Goal: Task Accomplishment & Management: Complete application form

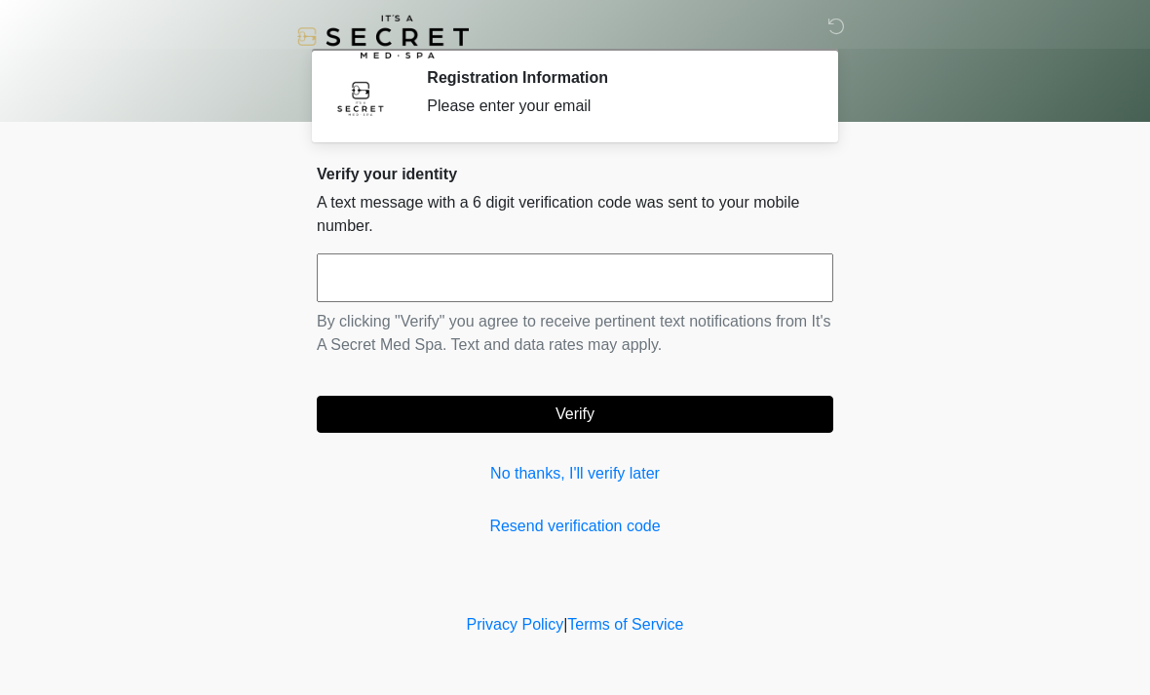
click at [527, 282] on input "text" at bounding box center [575, 277] width 517 height 49
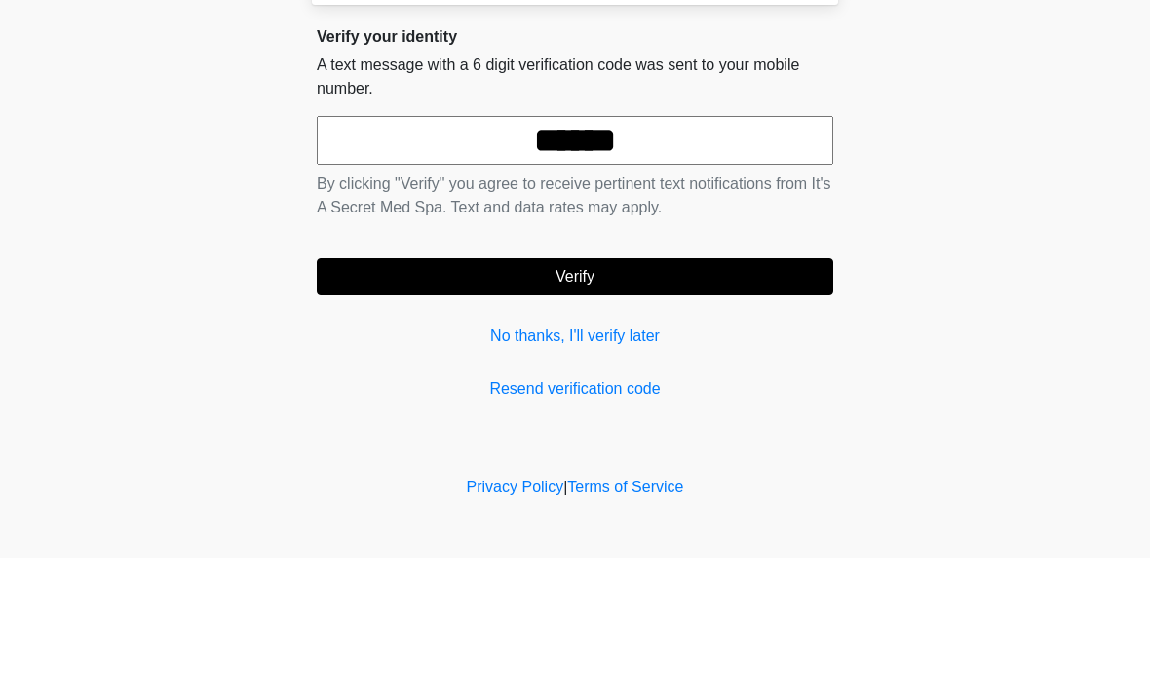
type input "******"
click at [625, 396] on button "Verify" at bounding box center [575, 414] width 517 height 37
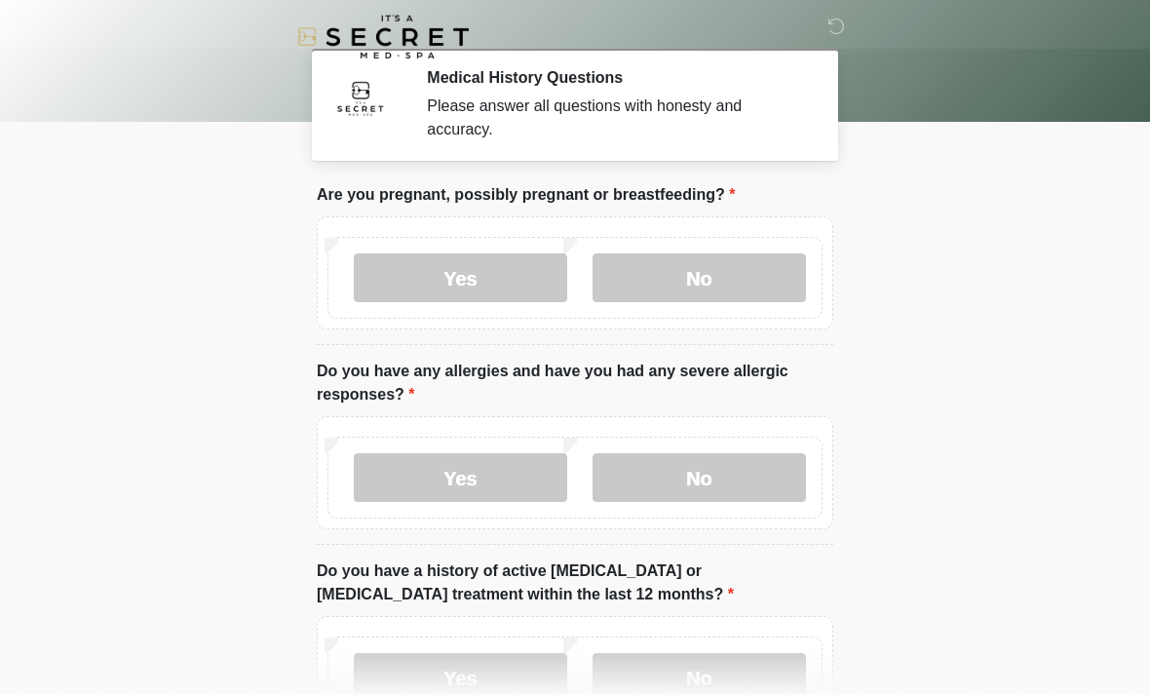
click at [719, 286] on label "No" at bounding box center [699, 277] width 213 height 49
click at [677, 478] on label "No" at bounding box center [699, 477] width 213 height 49
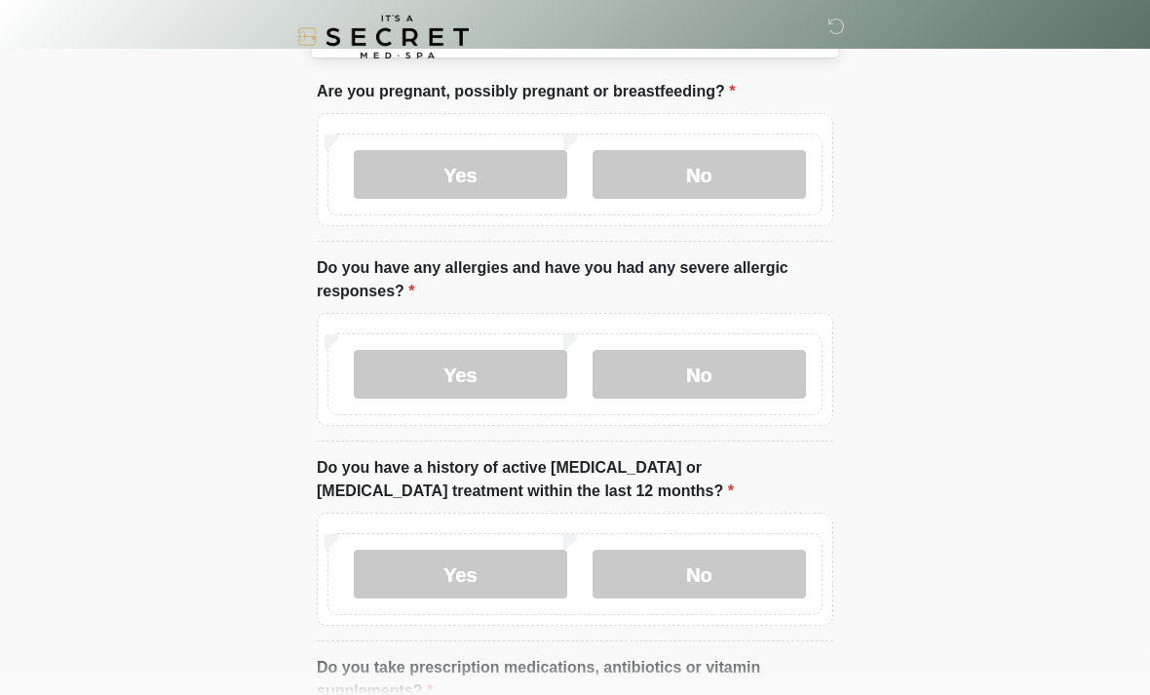
scroll to position [104, 0]
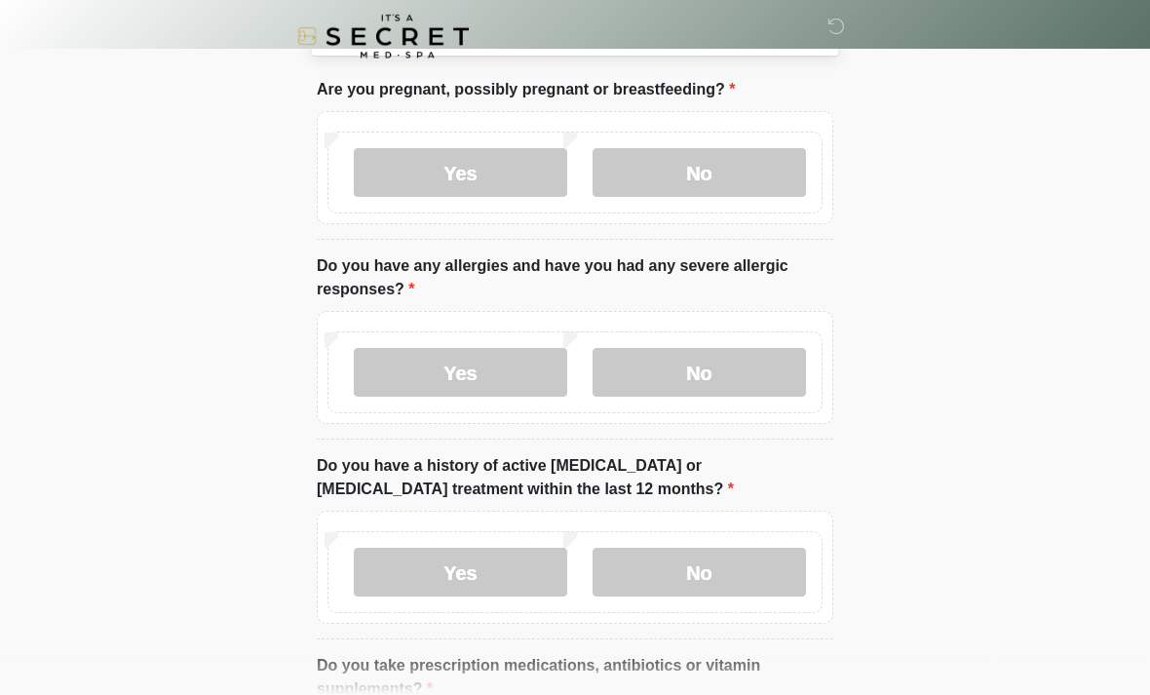
click at [708, 575] on label "No" at bounding box center [699, 573] width 213 height 49
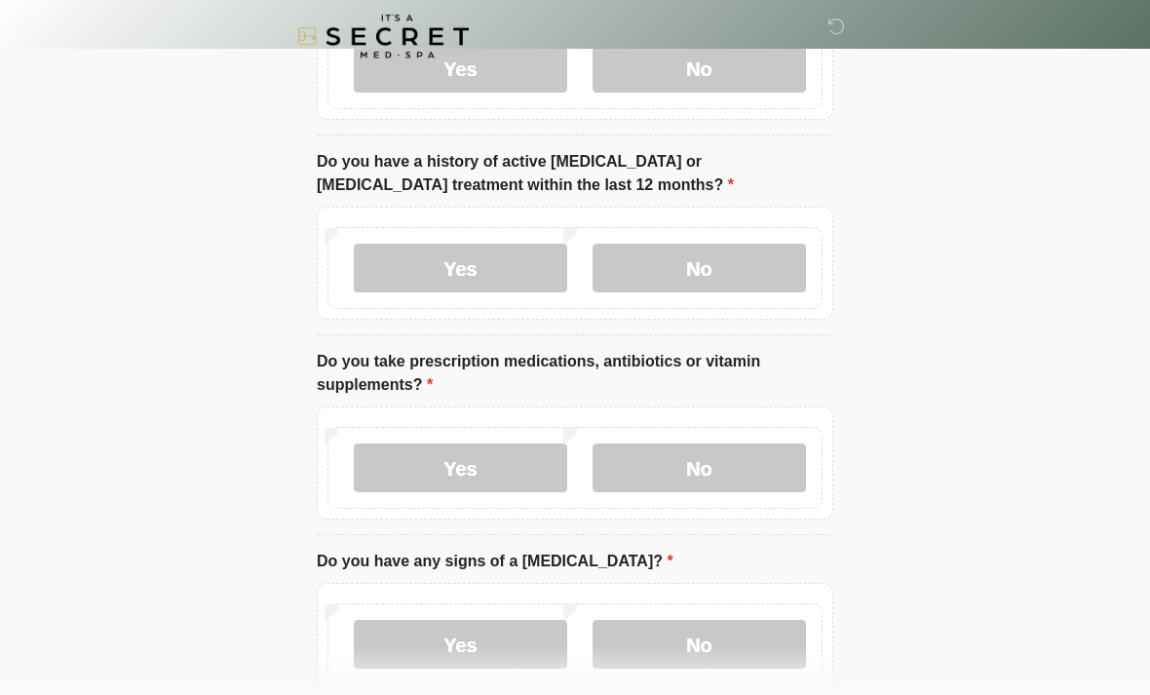
click at [504, 471] on label "Yes" at bounding box center [460, 468] width 213 height 49
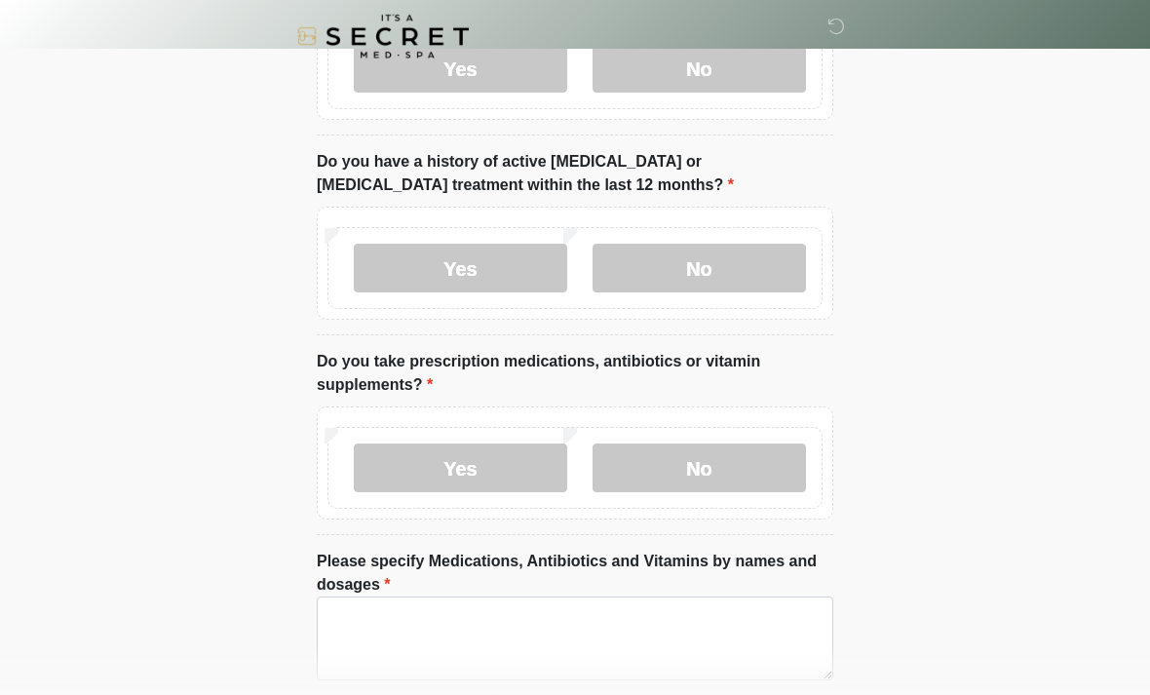
scroll to position [409, 0]
click at [495, 638] on textarea "Please specify Medications, Antibiotics and Vitamins by names and dosages" at bounding box center [575, 638] width 517 height 84
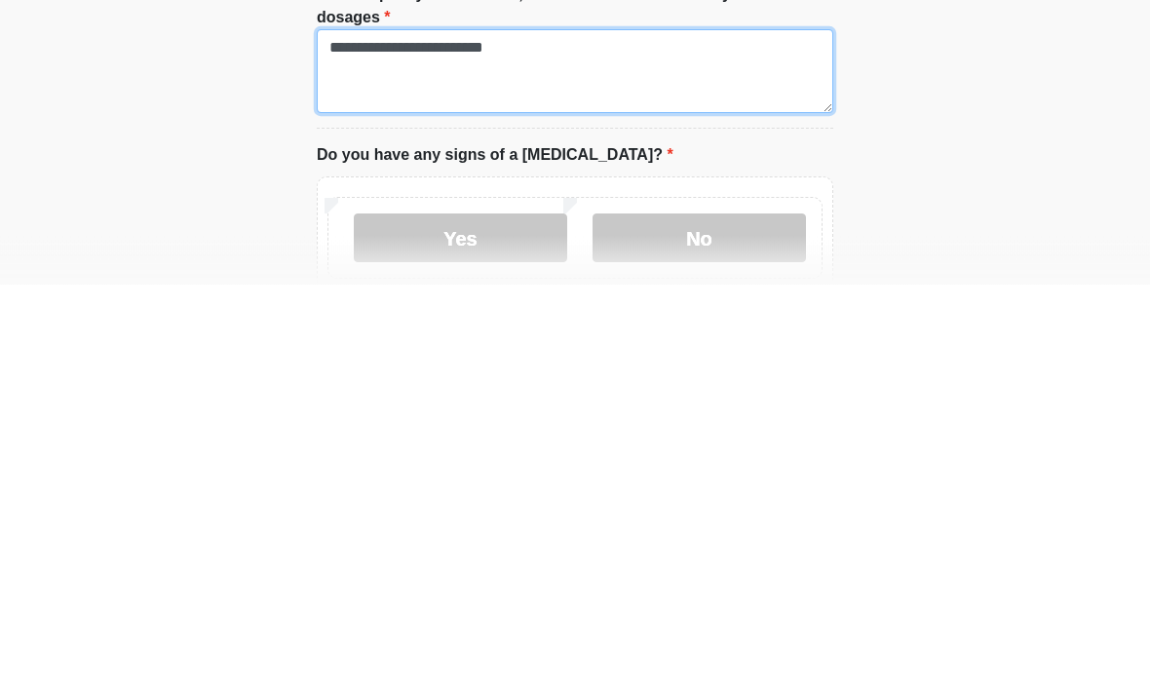
type textarea "**********"
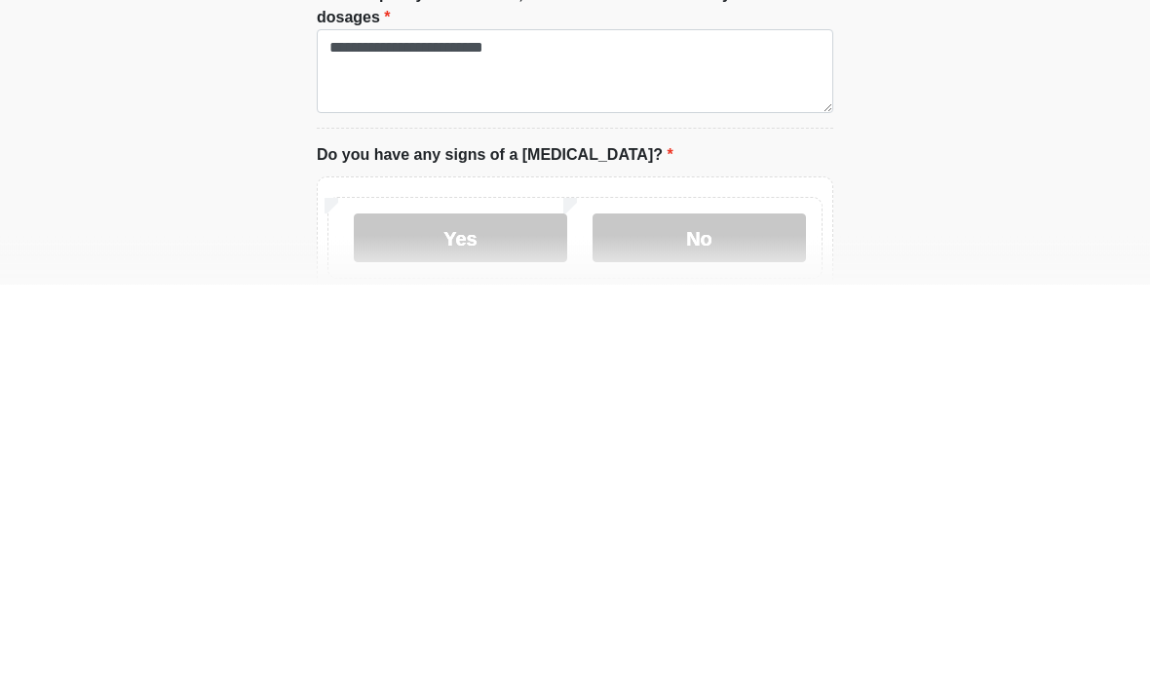
click at [696, 625] on label "No" at bounding box center [699, 649] width 213 height 49
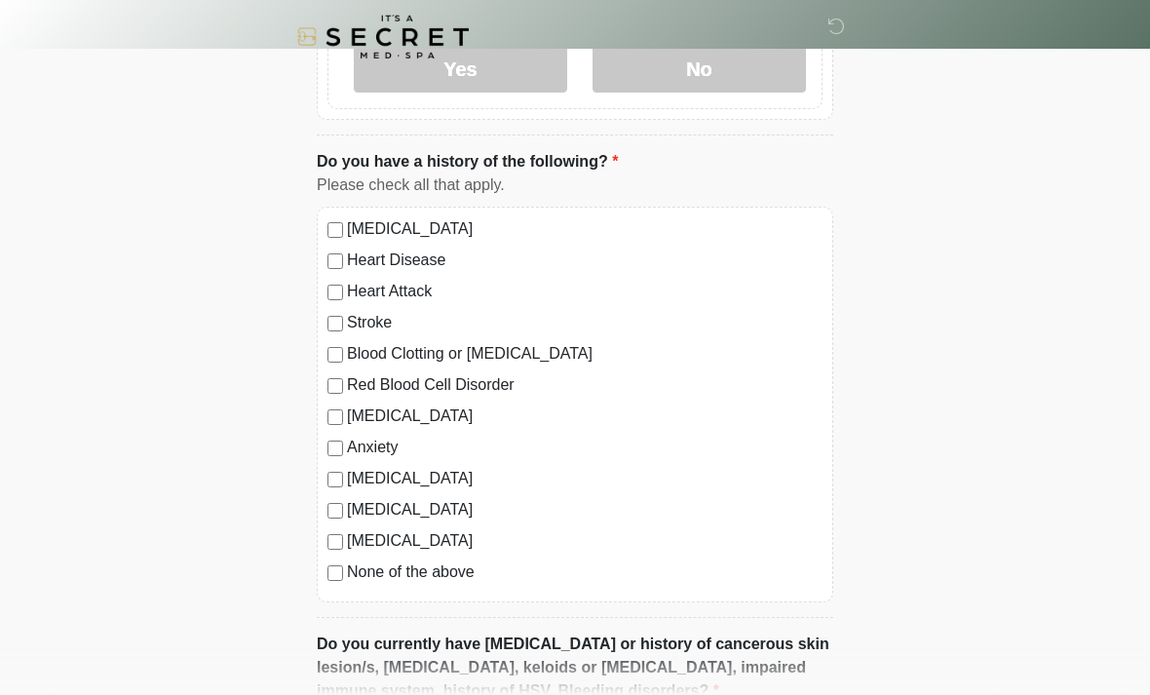
scroll to position [1151, 0]
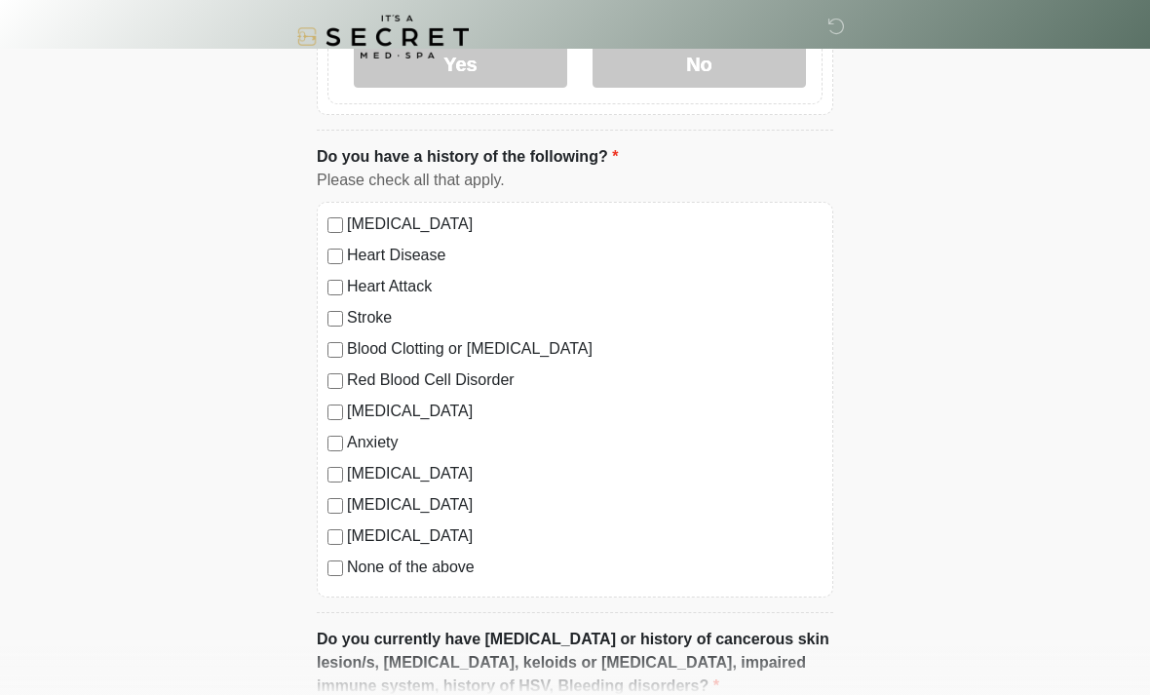
click at [333, 579] on div "[MEDICAL_DATA] Heart Disease Heart Attack Stroke Blood Clotting or [MEDICAL_DAT…" at bounding box center [575, 400] width 517 height 396
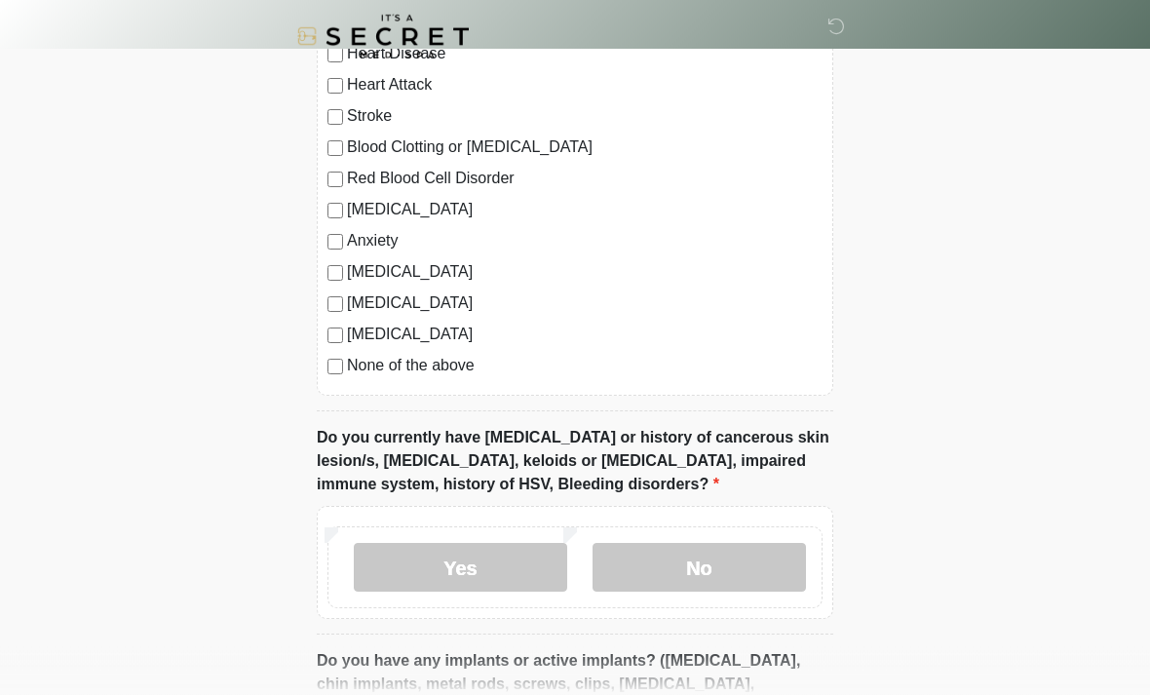
scroll to position [1353, 0]
click at [679, 558] on label "No" at bounding box center [699, 567] width 213 height 49
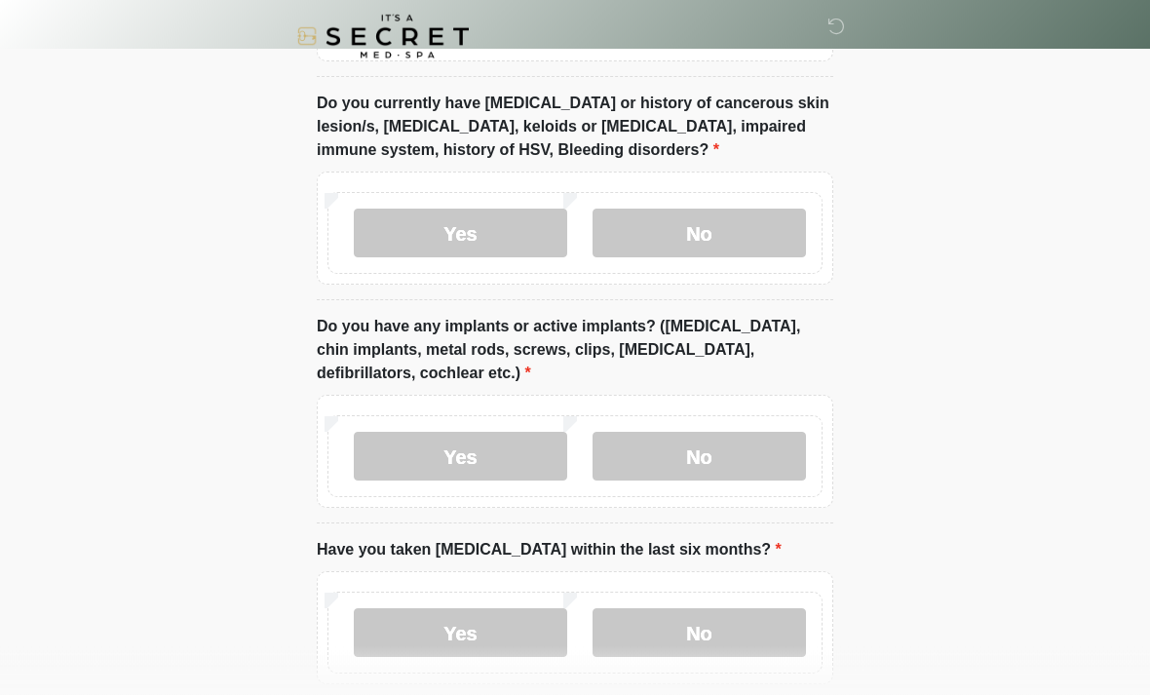
scroll to position [1690, 0]
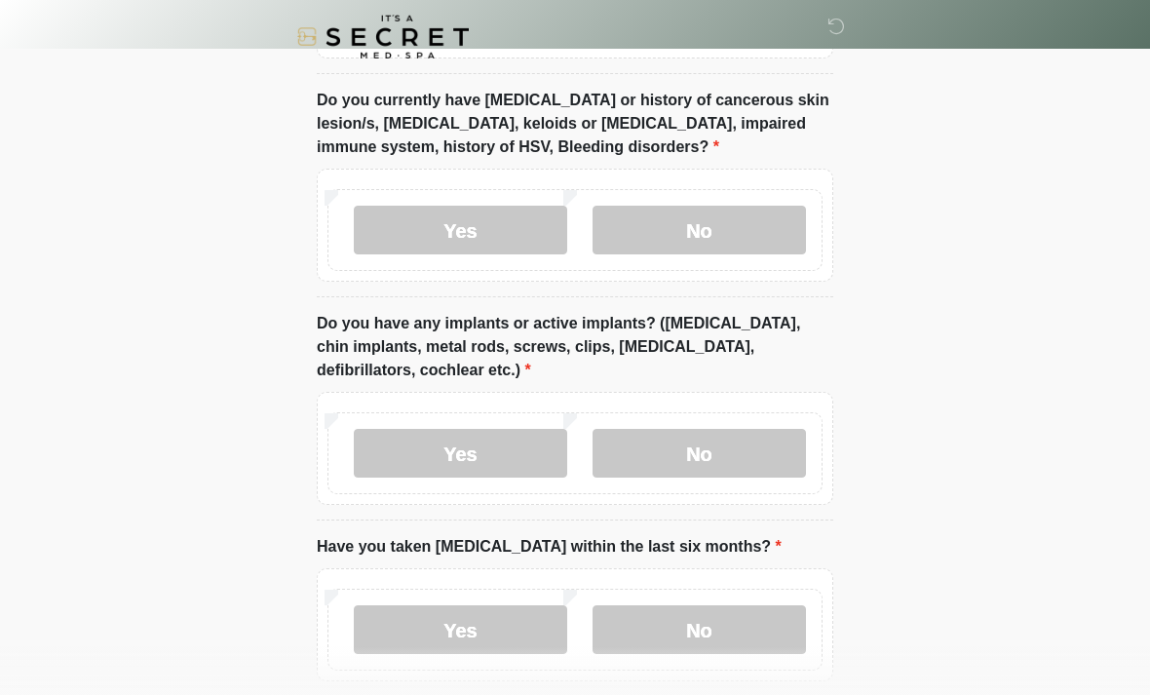
click at [701, 463] on label "No" at bounding box center [699, 453] width 213 height 49
click at [695, 629] on label "No" at bounding box center [699, 629] width 213 height 49
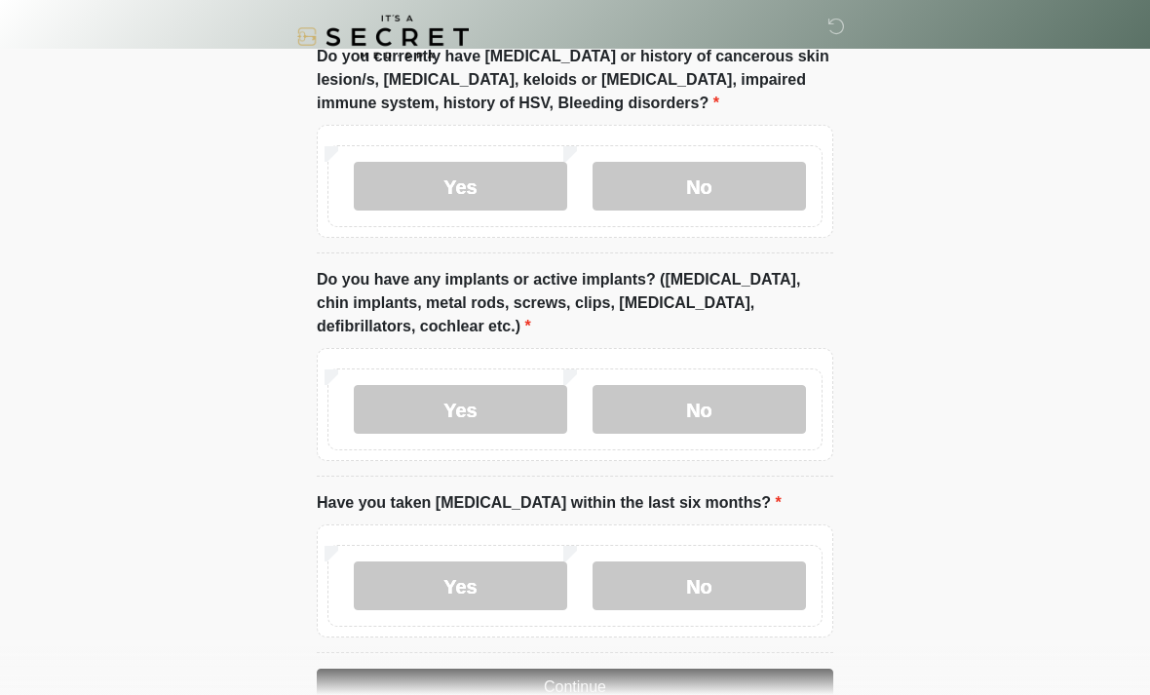
scroll to position [1783, 0]
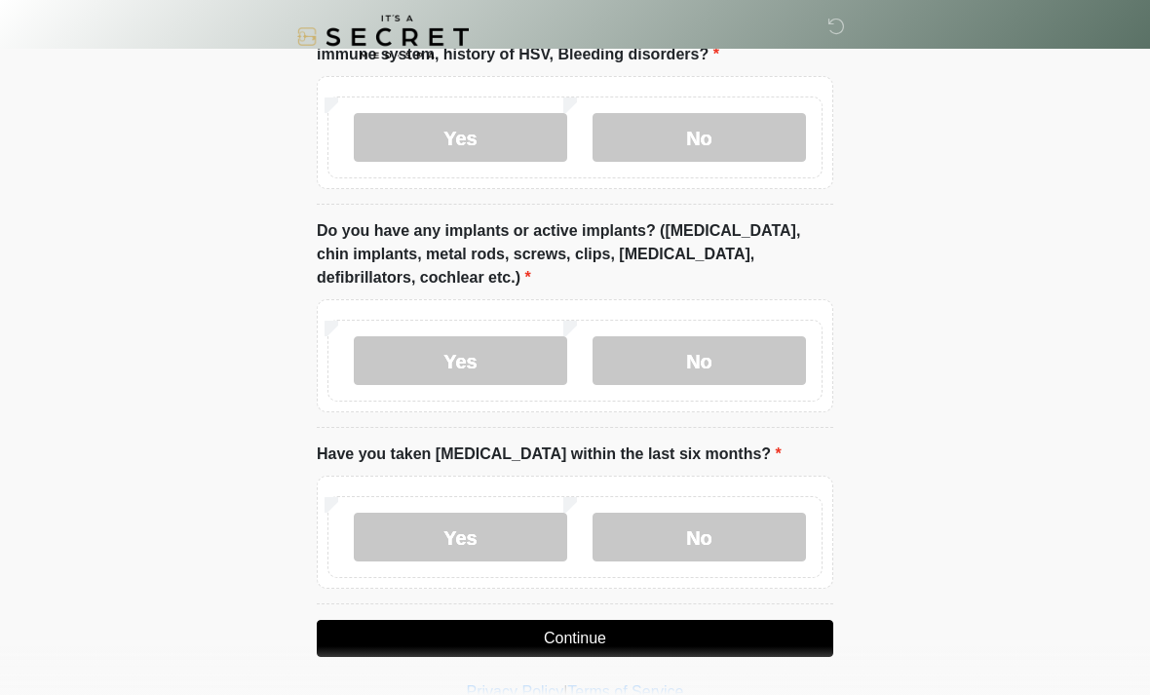
click at [585, 635] on button "Continue" at bounding box center [575, 638] width 517 height 37
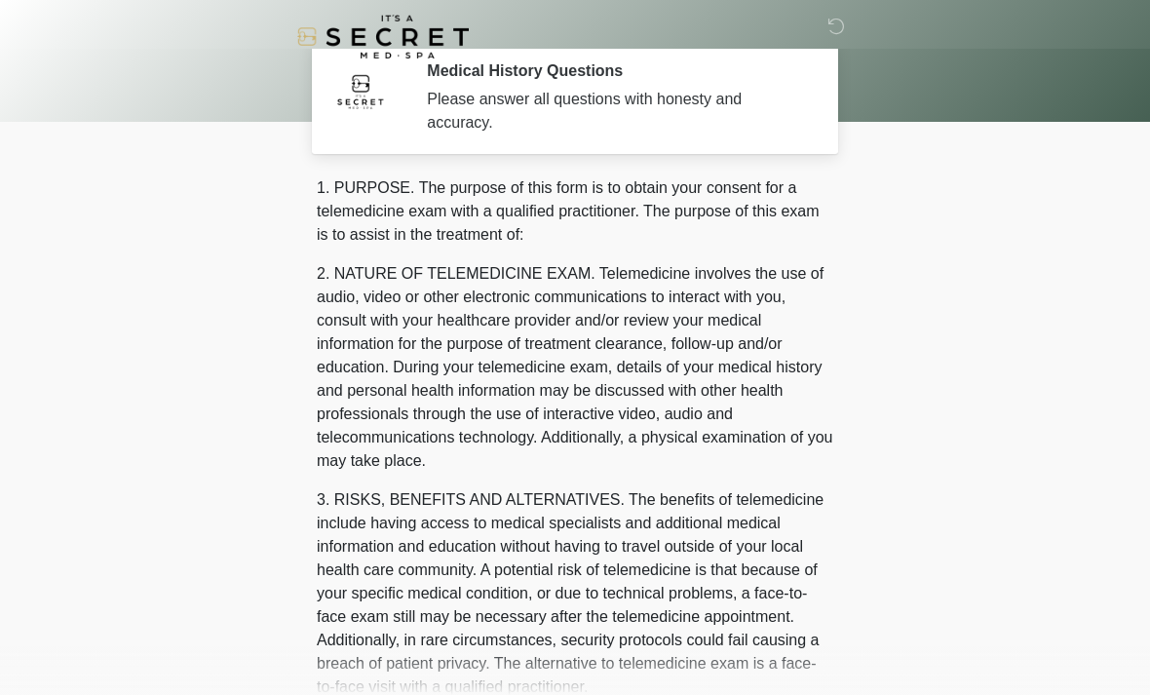
scroll to position [0, 0]
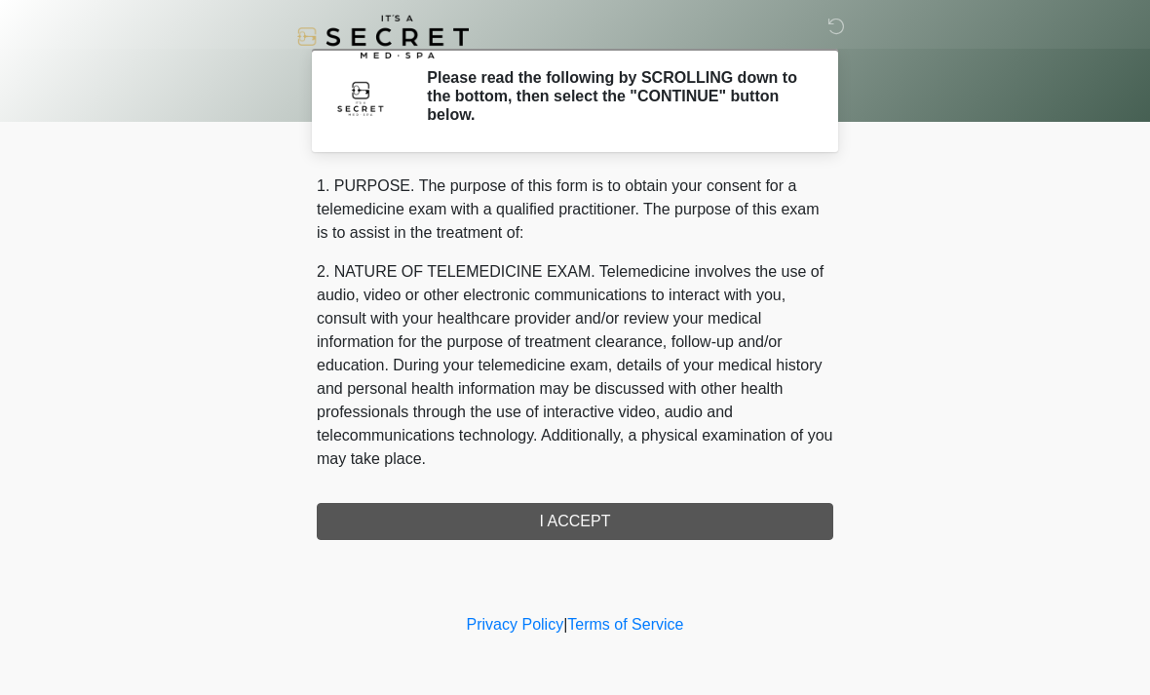
click at [581, 513] on div "1. PURPOSE. The purpose of this form is to obtain your consent for a telemedici…" at bounding box center [575, 356] width 517 height 365
click at [567, 518] on div "1. PURPOSE. The purpose of this form is to obtain your consent for a telemedici…" at bounding box center [575, 356] width 517 height 365
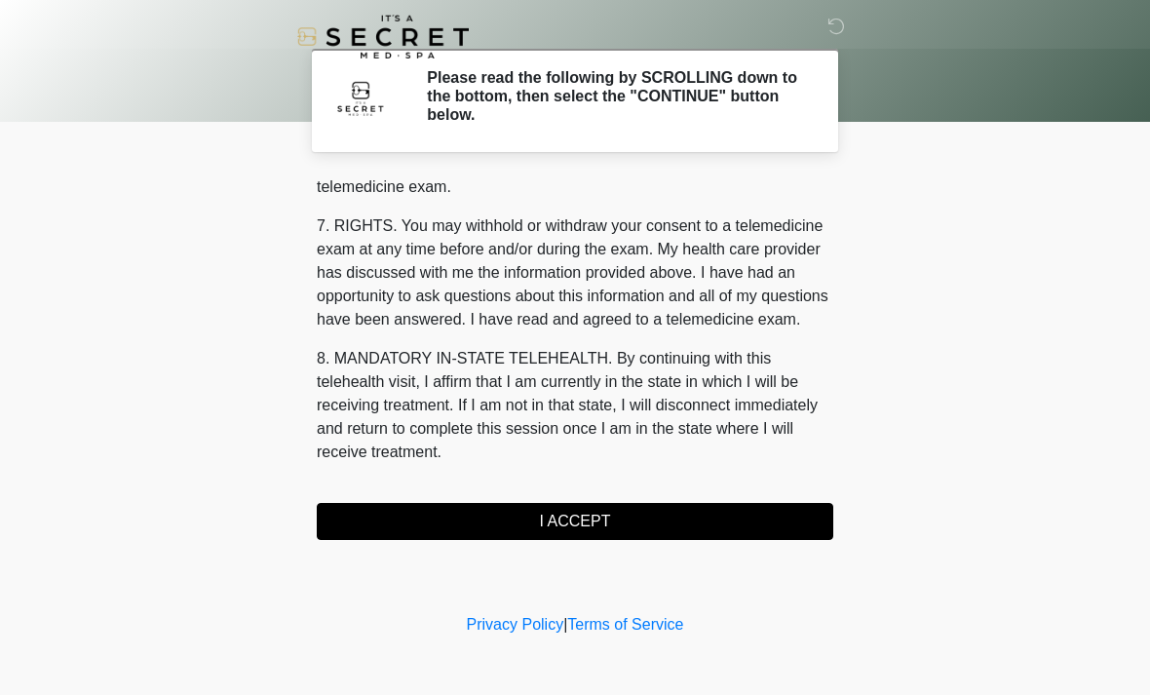
scroll to position [826, 0]
click at [575, 519] on button "I ACCEPT" at bounding box center [575, 521] width 517 height 37
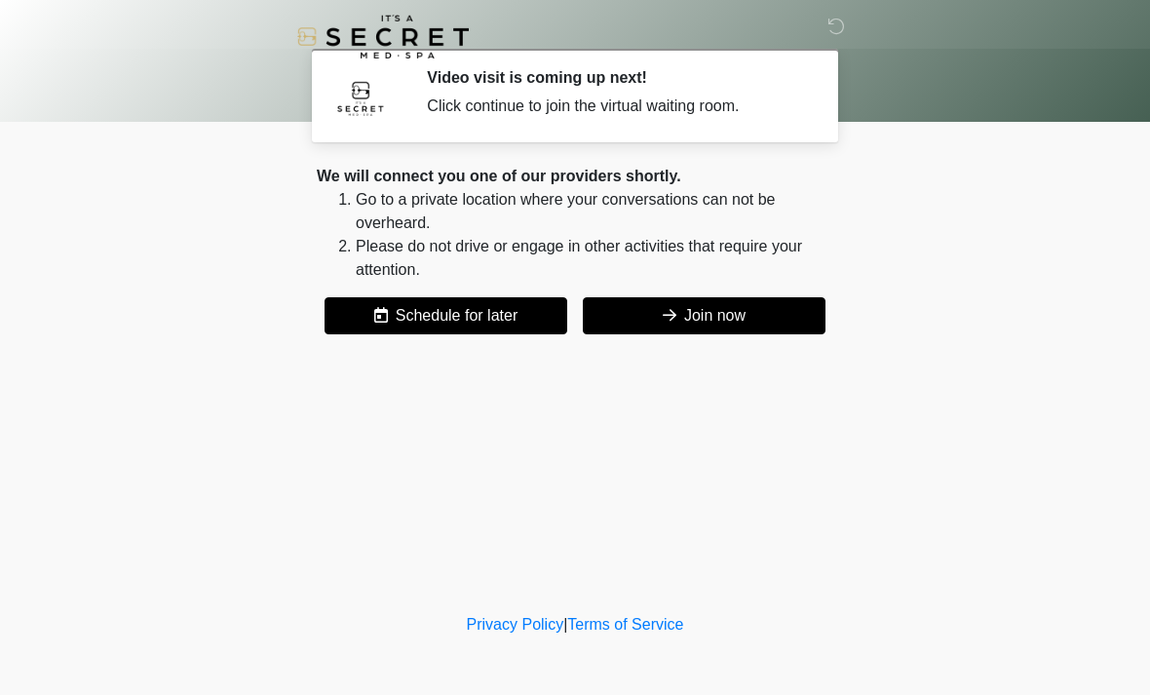
click at [708, 312] on button "Join now" at bounding box center [704, 315] width 243 height 37
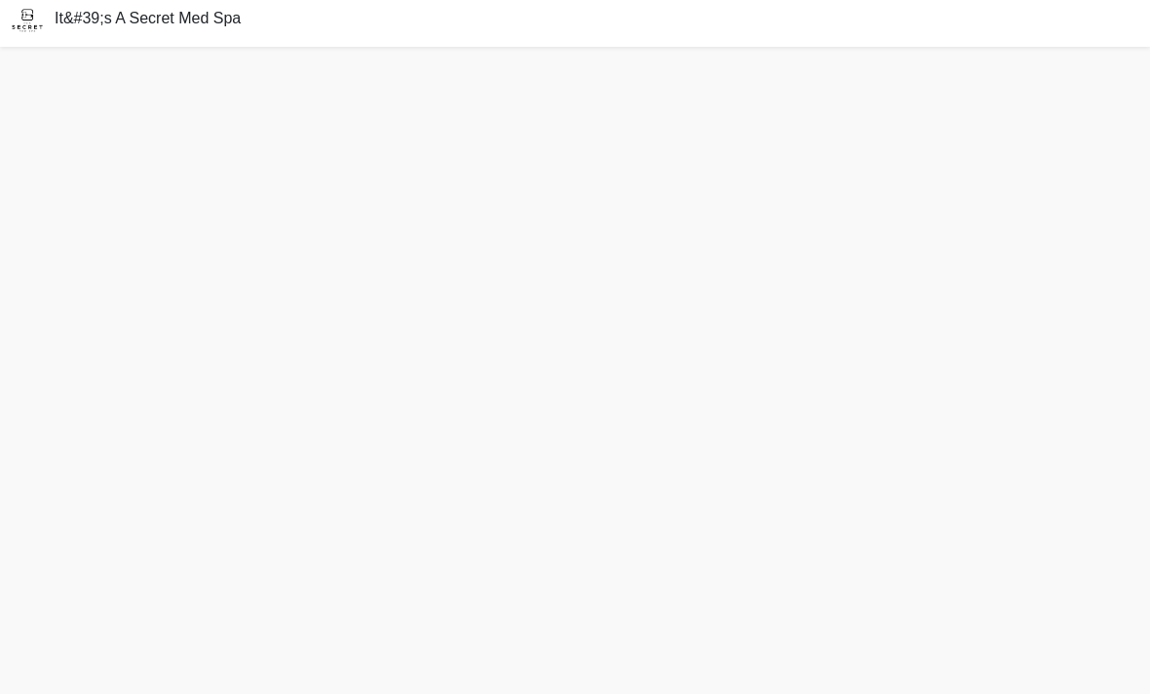
scroll to position [39, 0]
